Goal: Information Seeking & Learning: Learn about a topic

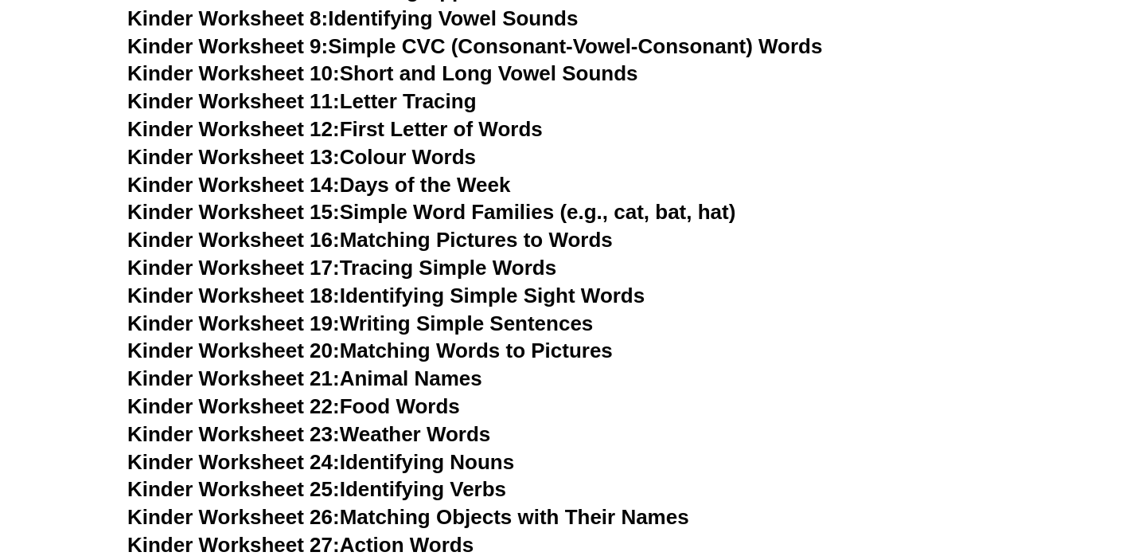
scroll to position [920, 0]
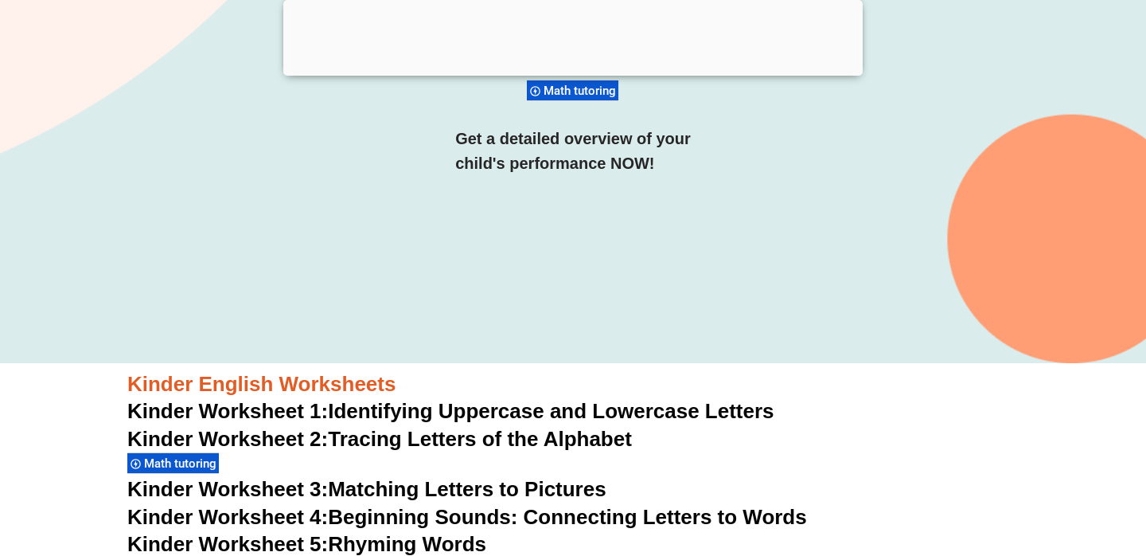
scroll to position [475, 0]
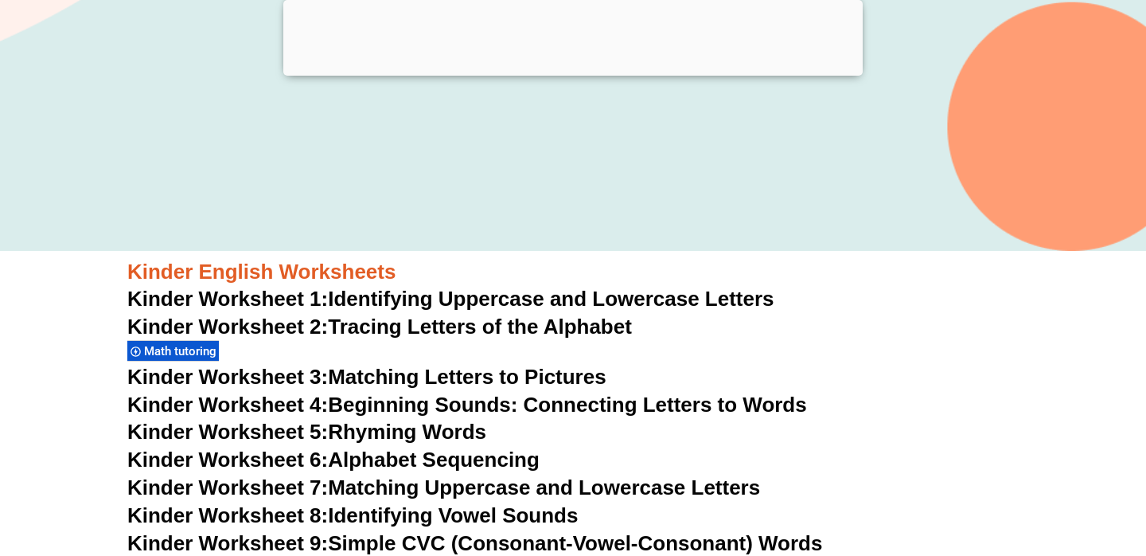
click at [568, 72] on div at bounding box center [573, 72] width 580 height 0
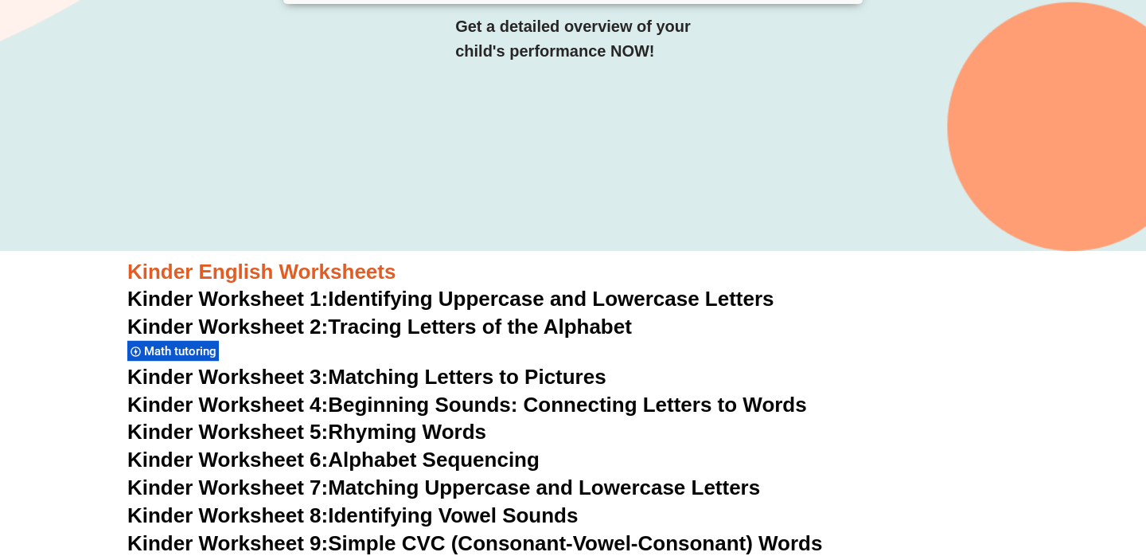
scroll to position [0, 0]
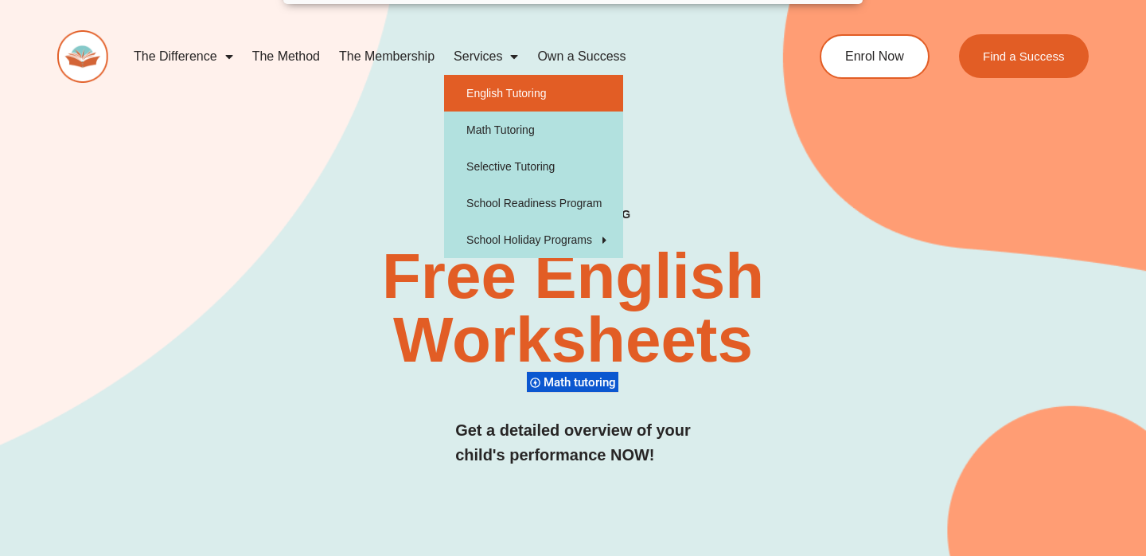
click at [494, 88] on link "English Tutoring" at bounding box center [533, 93] width 179 height 37
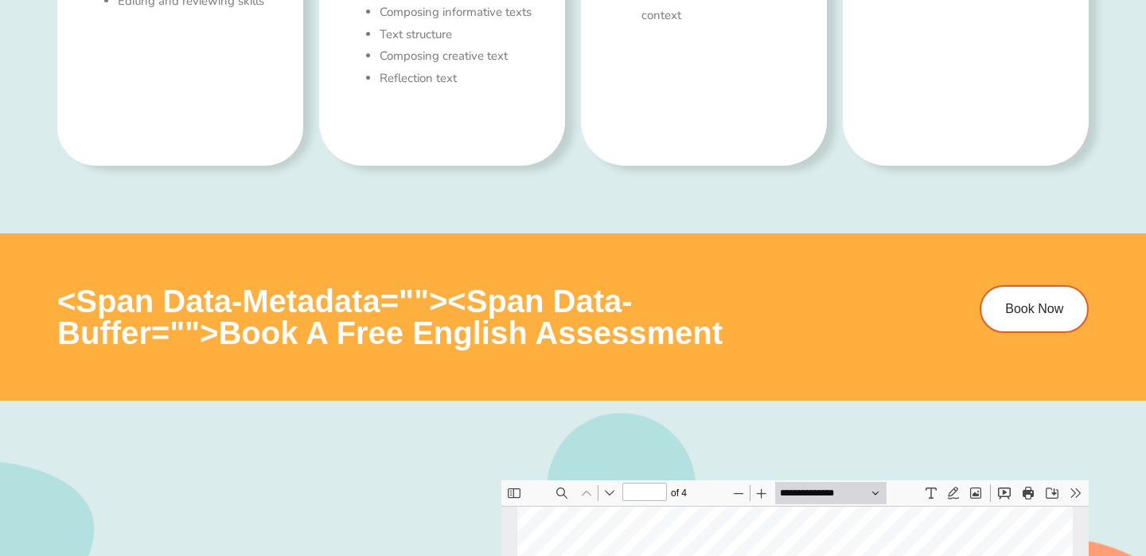
scroll to position [1477, 0]
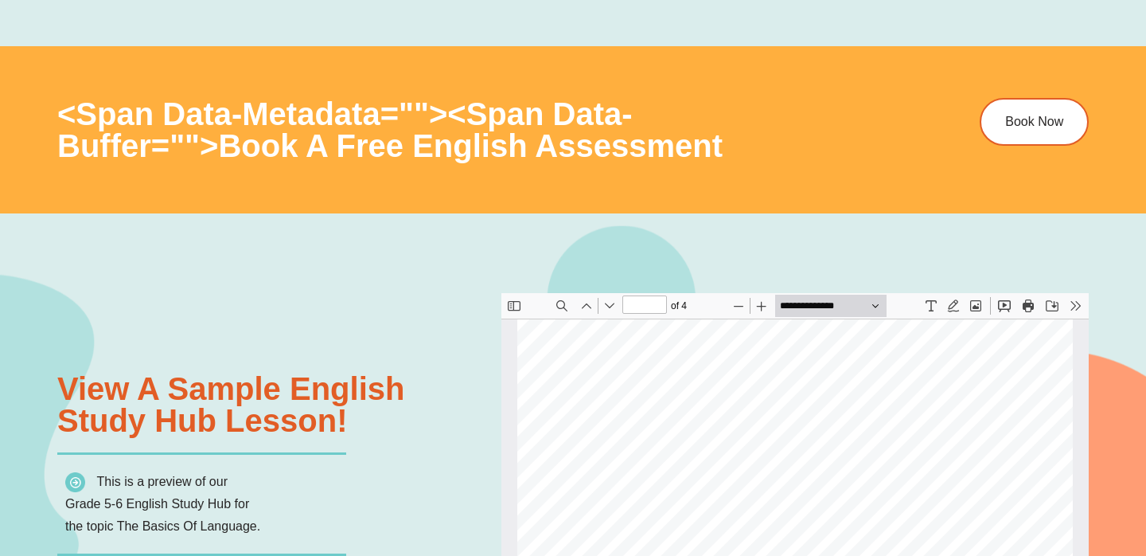
type input "*"
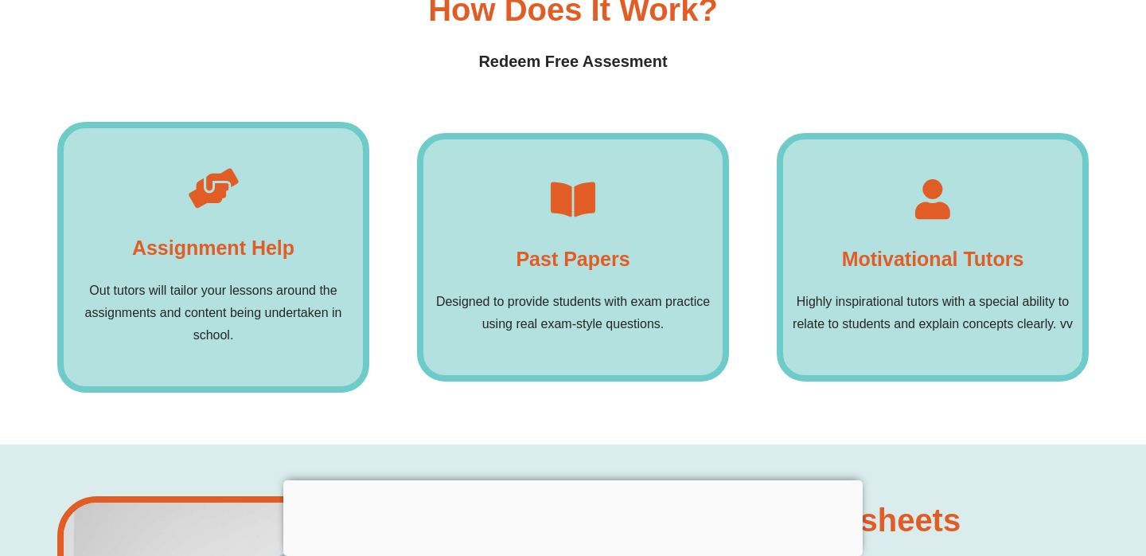
scroll to position [12225, 0]
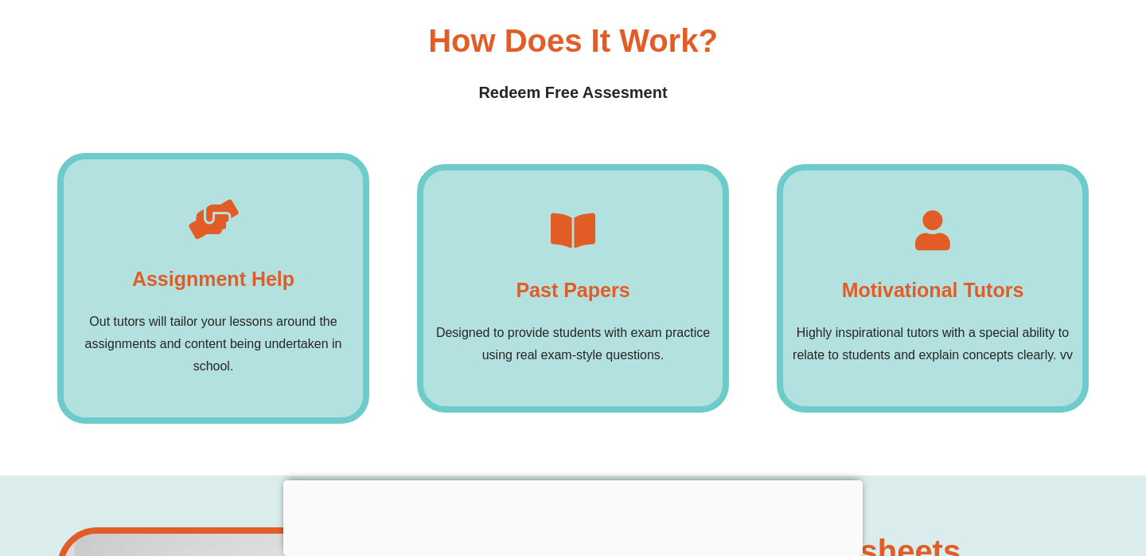
click at [544, 274] on h4 "Past Papers" at bounding box center [573, 290] width 114 height 32
click at [593, 210] on icon at bounding box center [573, 230] width 40 height 40
click at [296, 237] on div "Assignment Help Out tutors will tailor your lessons around the assignments and …" at bounding box center [213, 288] width 312 height 271
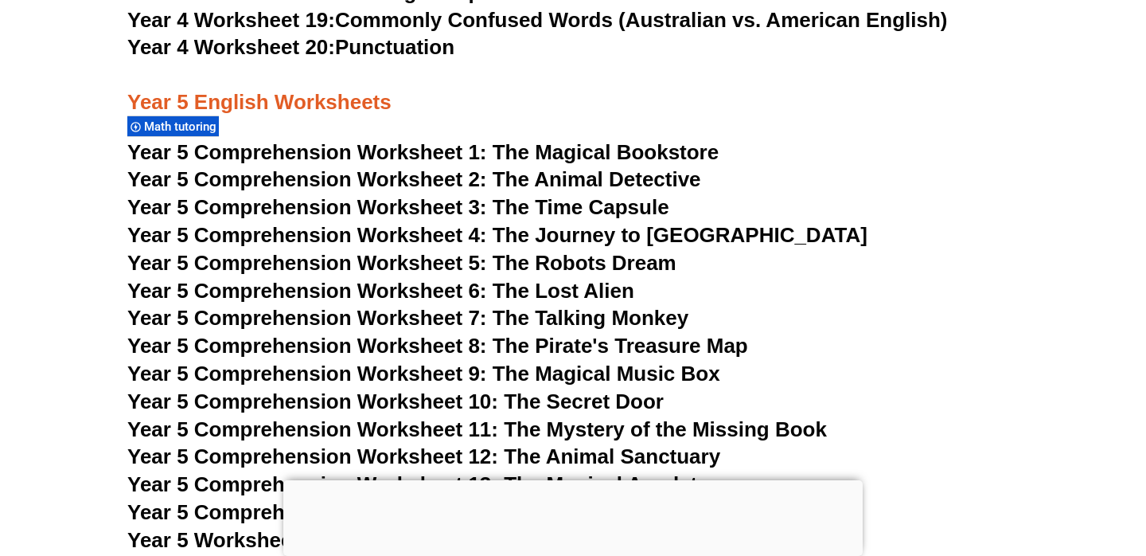
scroll to position [7590, 0]
